Goal: Transaction & Acquisition: Subscribe to service/newsletter

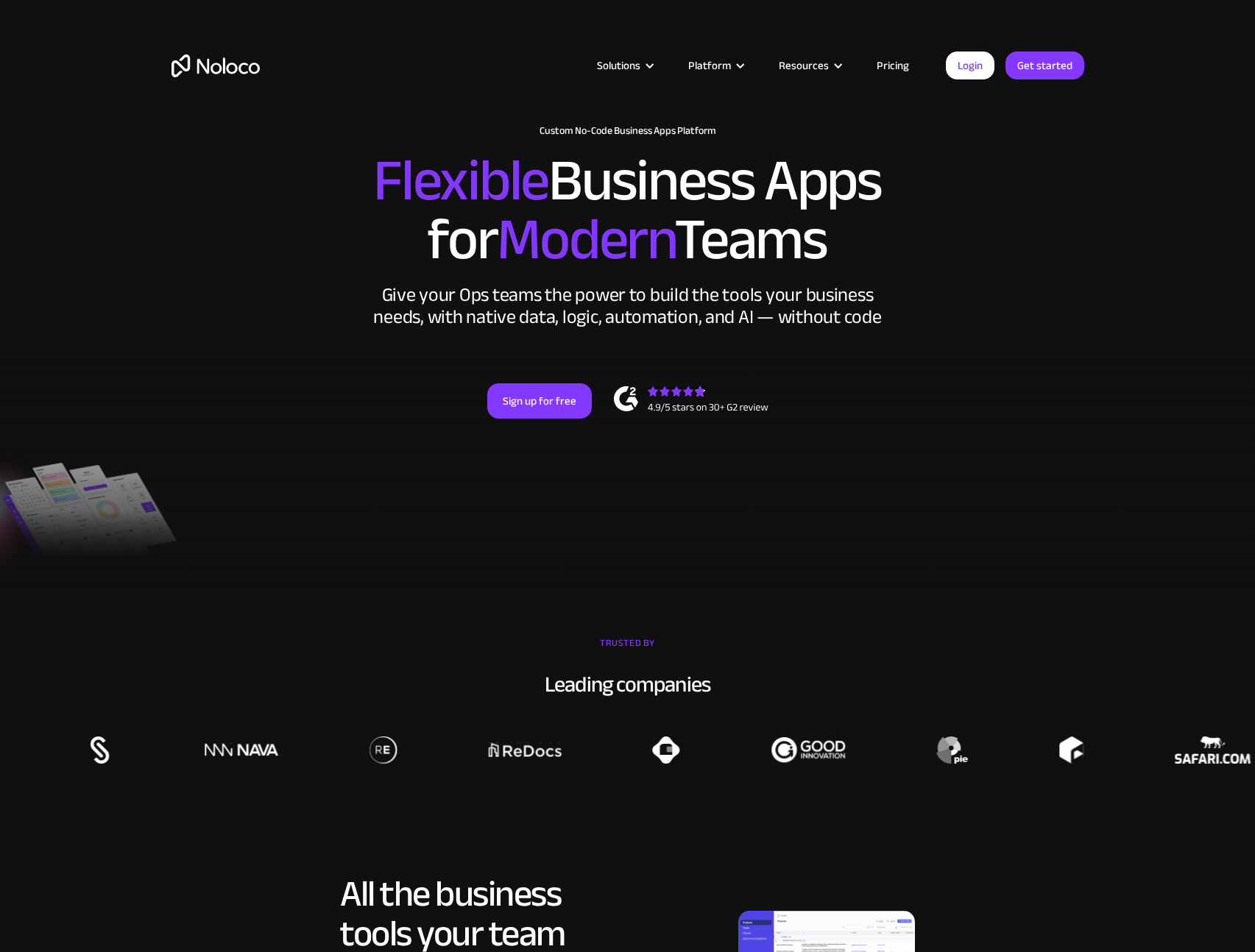
click at [903, 65] on link "Pricing" at bounding box center [893, 65] width 69 height 19
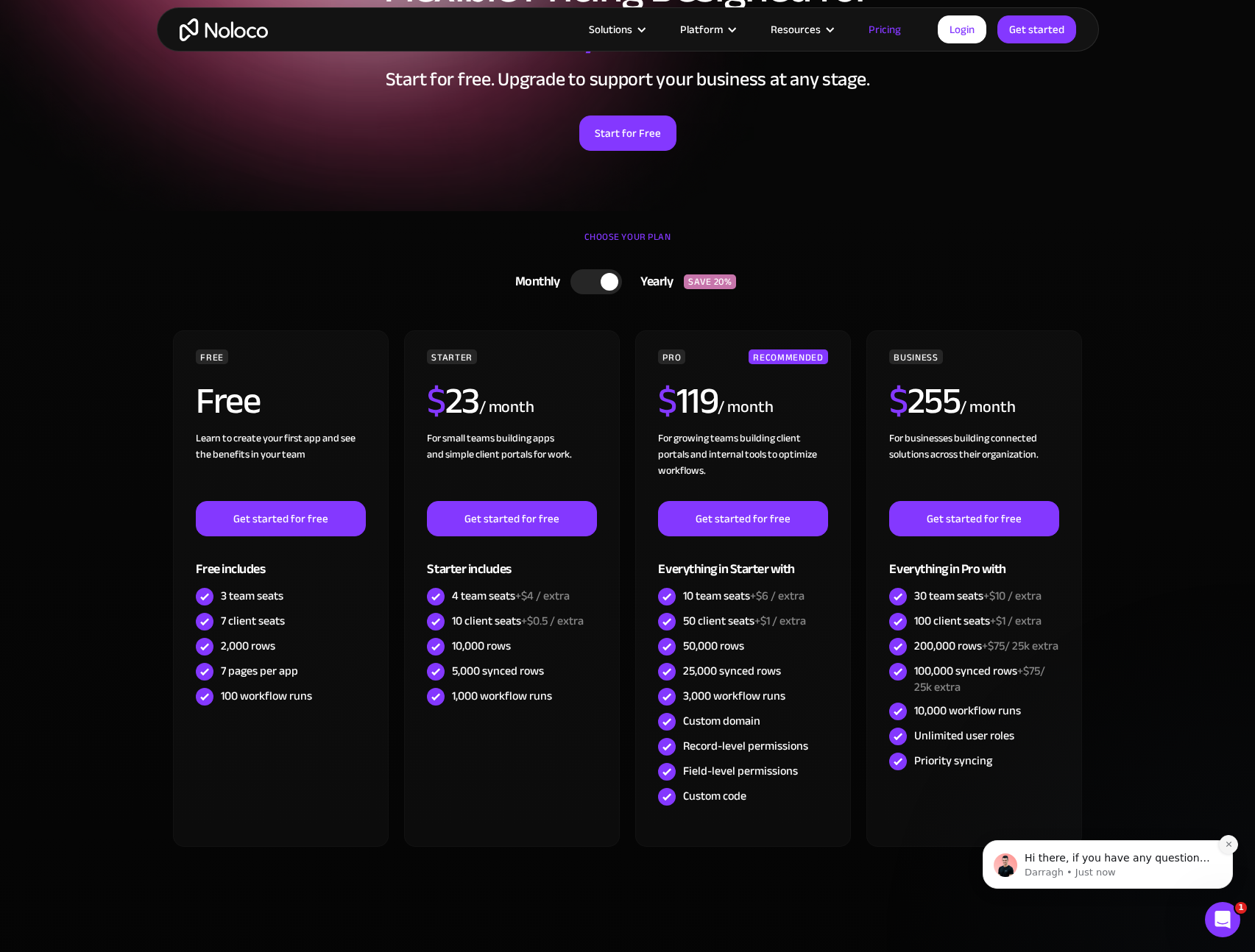
click at [1232, 840] on button "Dismiss notification" at bounding box center [1228, 844] width 19 height 19
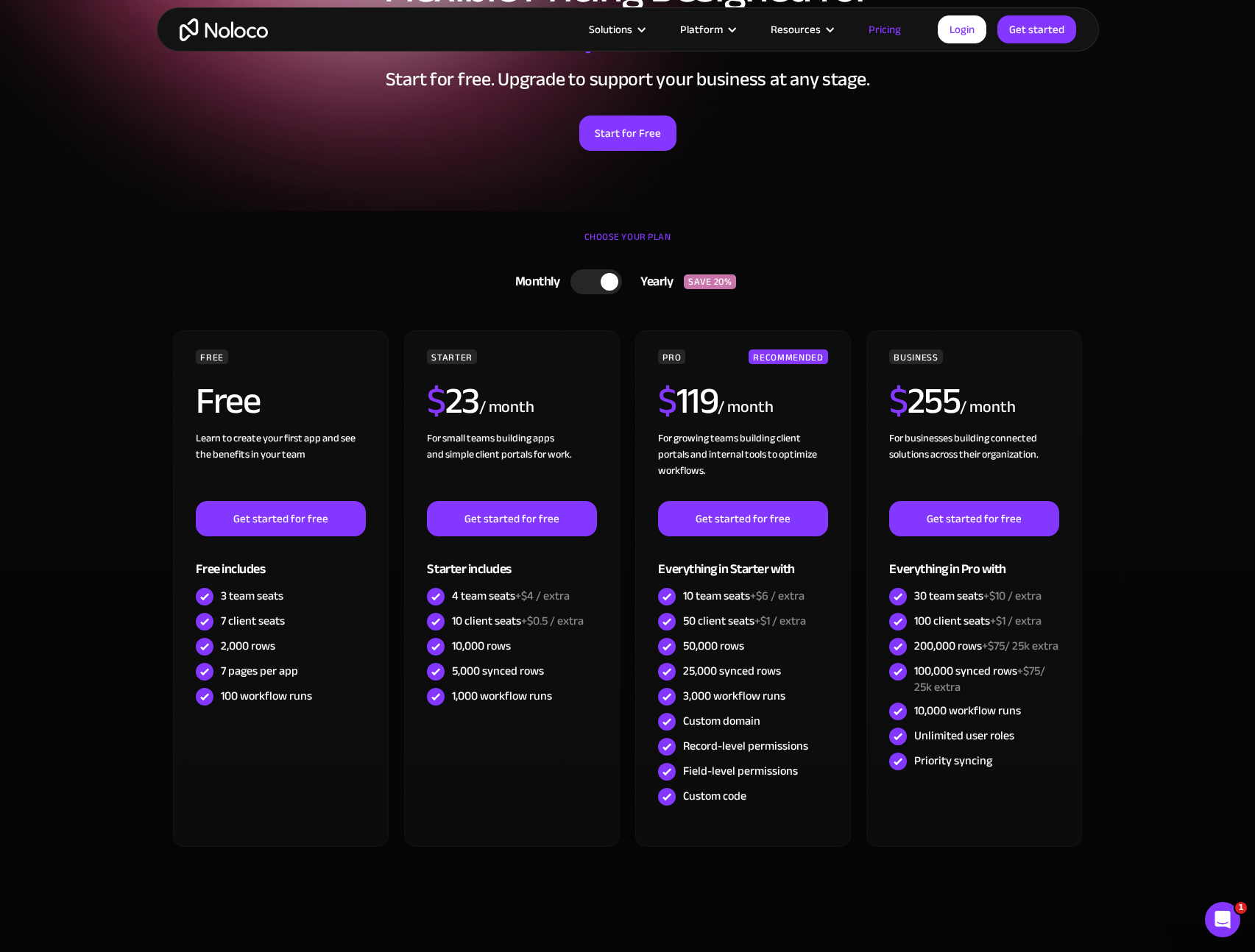
click at [1211, 642] on section "CHOOSE YOUR PLAN Monthly Yearly SAVE 20% Monthly Yearly SAVE 20% FREE Free Lear…" at bounding box center [628, 590] width 1255 height 758
click at [1145, 542] on section "CHOOSE YOUR PLAN Monthly Yearly SAVE 20% Monthly Yearly SAVE 20% FREE Free Lear…" at bounding box center [628, 590] width 1255 height 758
click at [1235, 556] on section "CHOOSE YOUR PLAN Monthly Yearly SAVE 20% Monthly Yearly SAVE 20% FREE Free Lear…" at bounding box center [628, 590] width 1255 height 758
